Goal: Find specific page/section: Find specific page/section

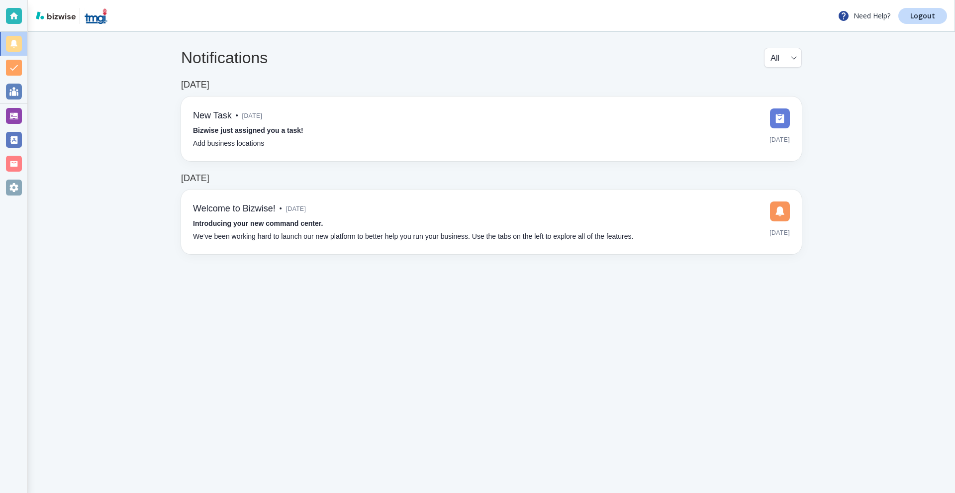
click at [21, 116] on div at bounding box center [14, 116] width 16 height 16
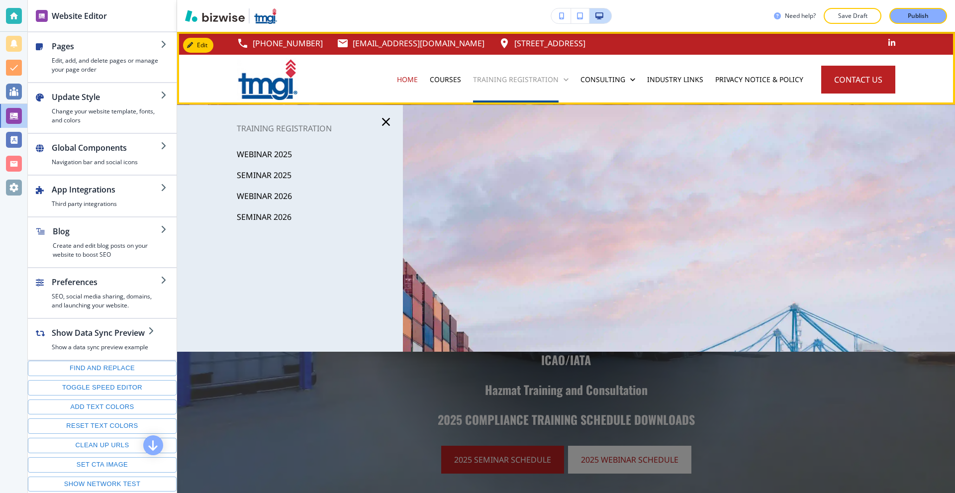
click at [505, 81] on p "Training Registration" at bounding box center [516, 80] width 86 height 10
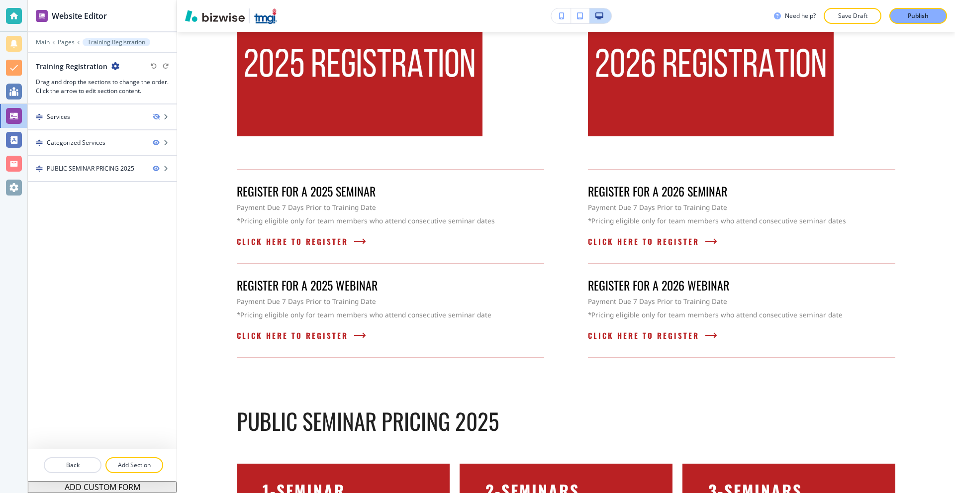
scroll to position [199, 0]
